Goal: Find specific page/section: Find specific page/section

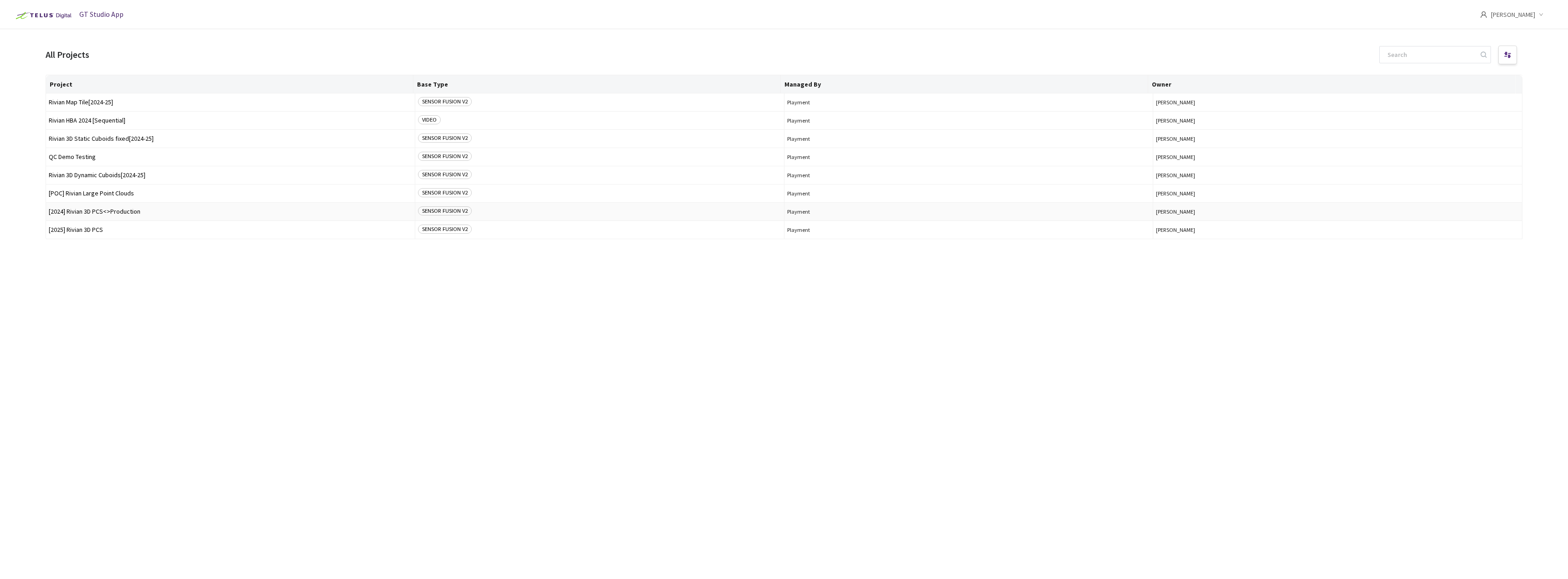
click at [117, 212] on span "[2024] Rivian 3D PCS<>Production" at bounding box center [230, 211] width 363 height 7
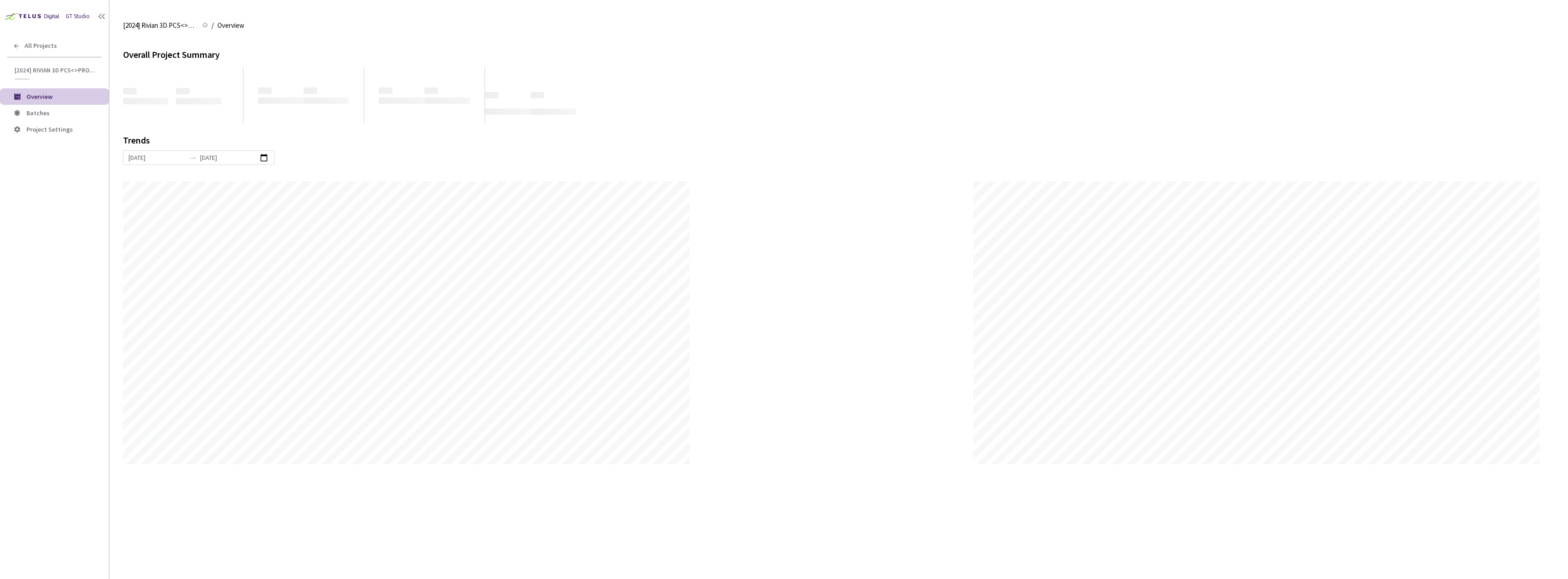
scroll to position [579, 1568]
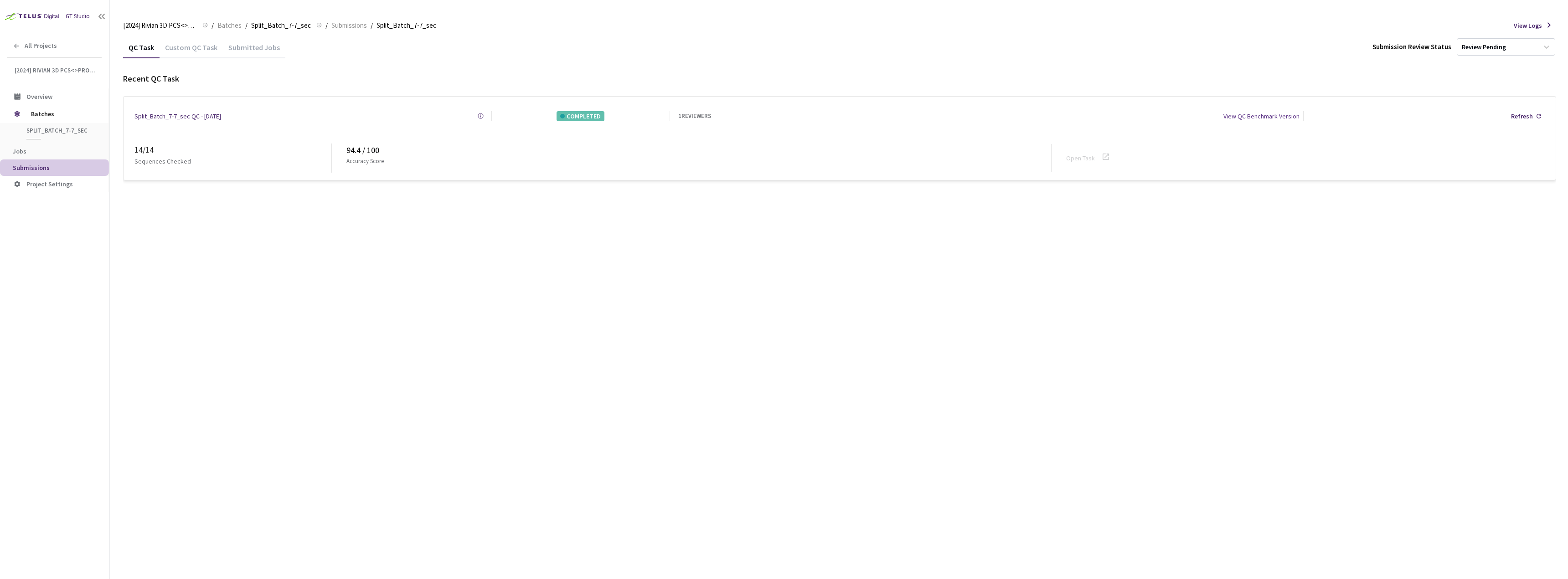
click at [188, 50] on div "Custom QC Task" at bounding box center [191, 50] width 63 height 15
click at [1107, 155] on icon at bounding box center [1106, 157] width 11 height 11
